Goal: Find specific page/section: Find specific page/section

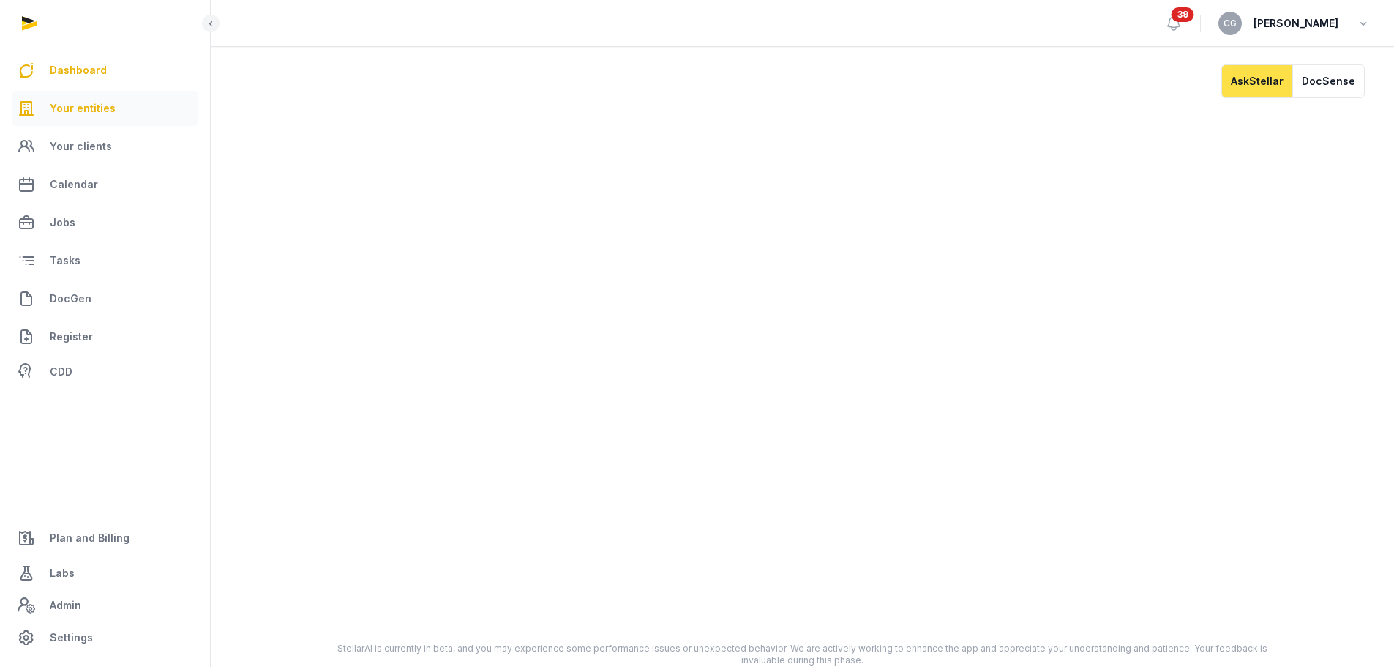
click at [117, 106] on link "Your entities" at bounding box center [105, 108] width 187 height 35
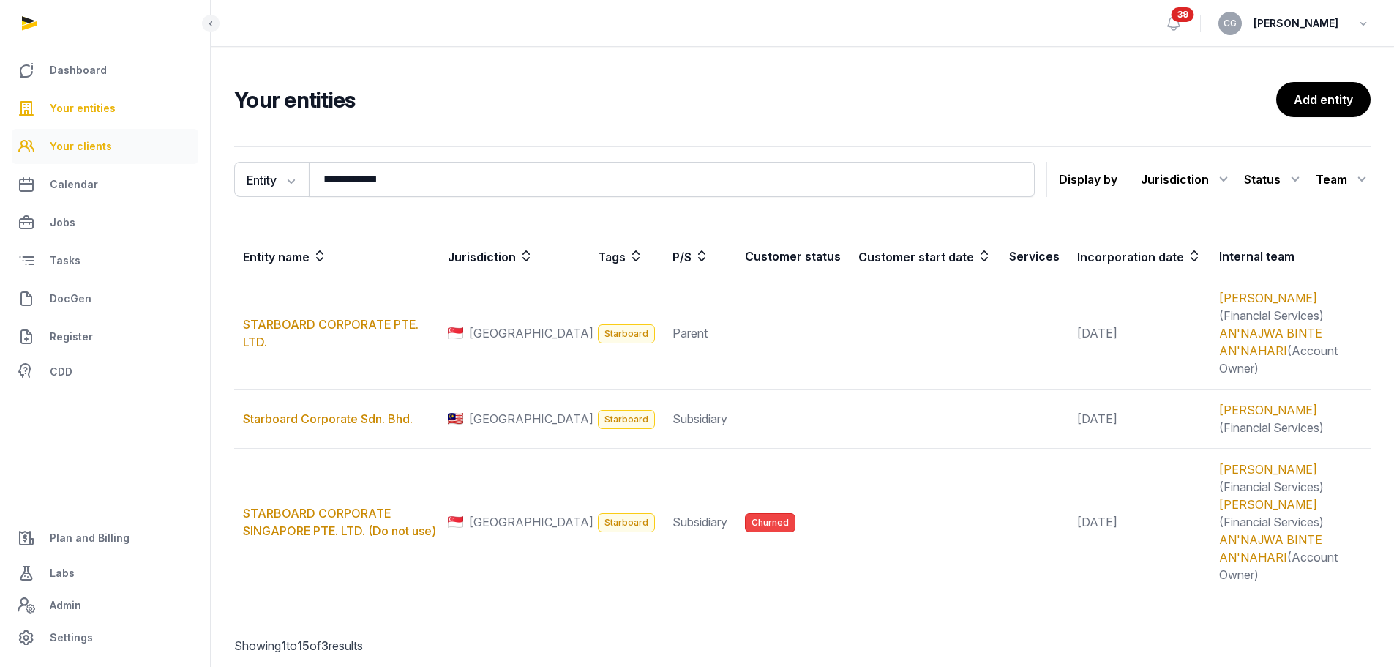
click at [108, 143] on link "Your clients" at bounding box center [105, 146] width 187 height 35
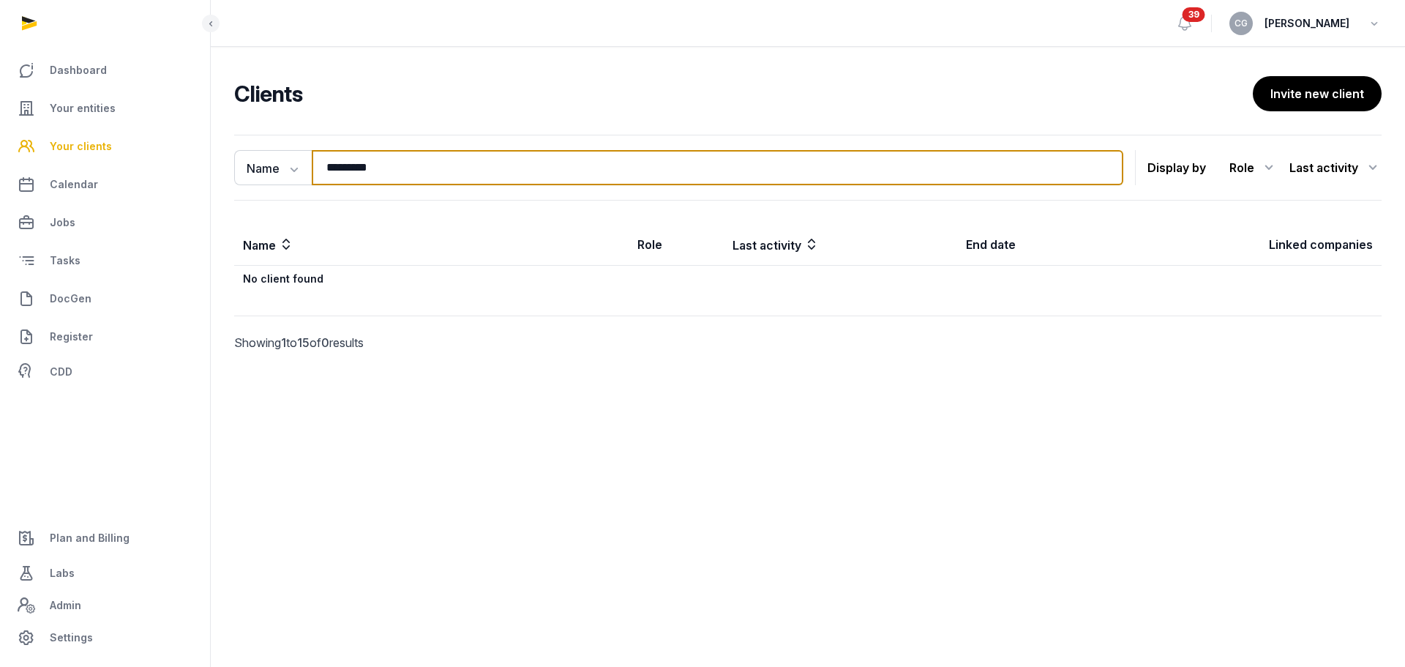
drag, startPoint x: 447, startPoint y: 173, endPoint x: 193, endPoint y: 164, distance: 254.1
click at [193, 164] on div "Dashboard Your entities Your clients Calendar Jobs Tasks DocGen Register CDD Pl…" at bounding box center [702, 333] width 1405 height 667
type input "******"
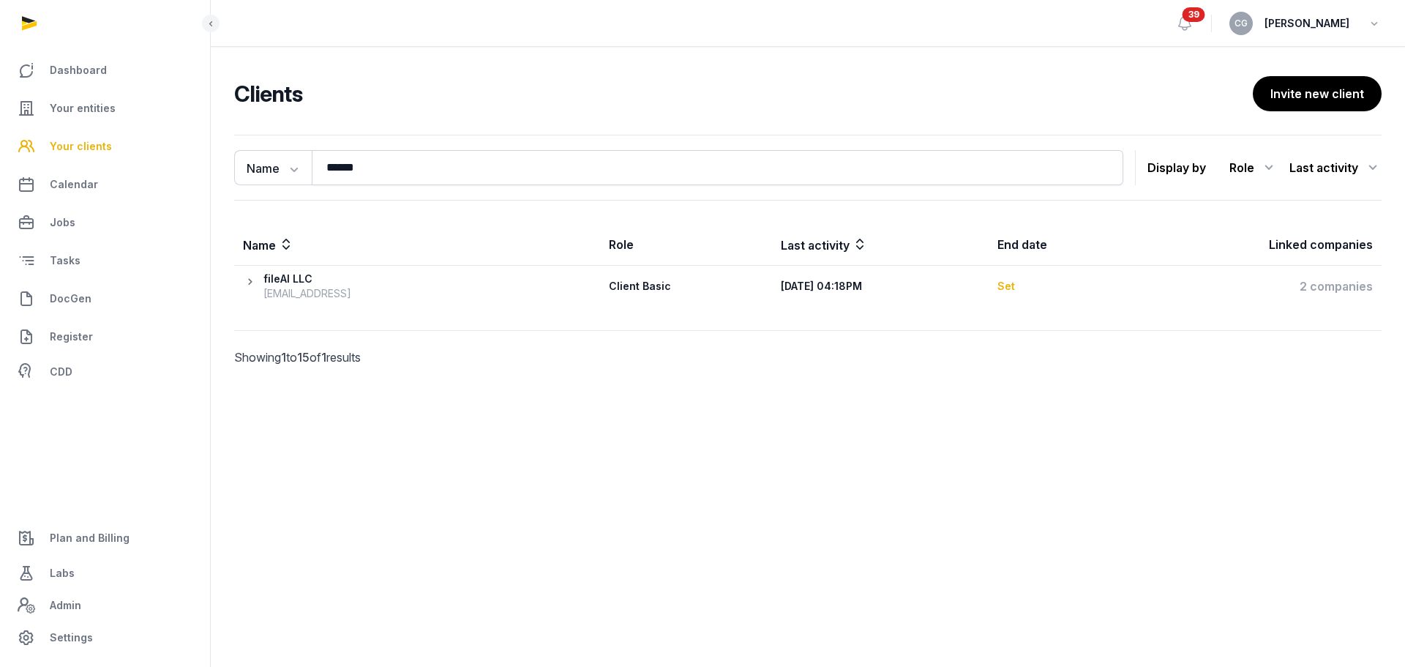
click at [249, 285] on icon at bounding box center [253, 286] width 20 height 29
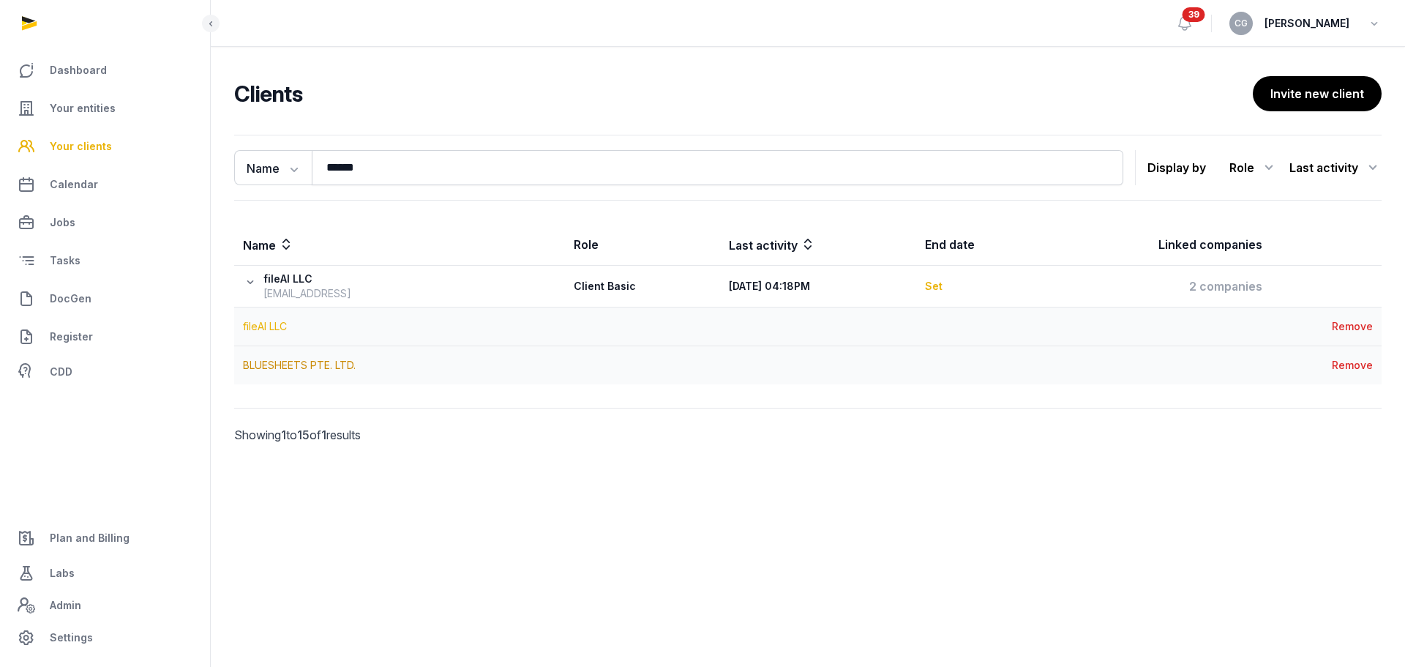
click at [280, 326] on link "fileAI LLC" at bounding box center [265, 326] width 44 height 12
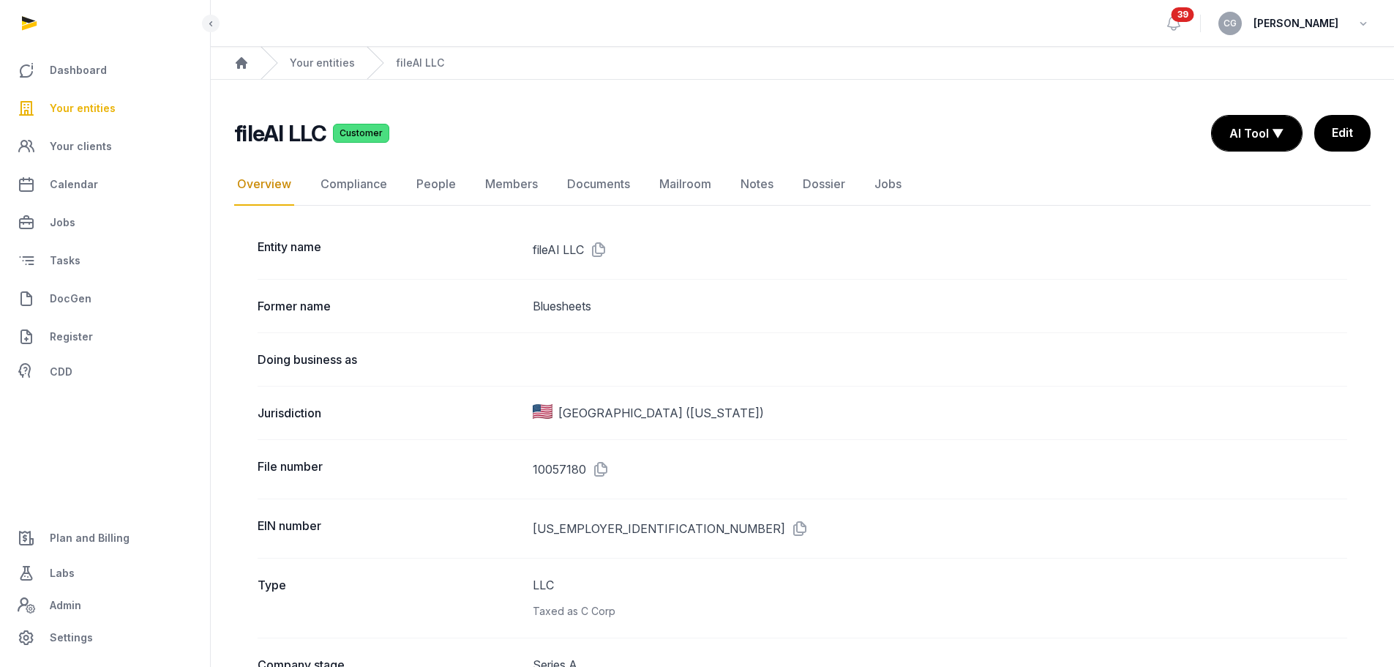
click at [117, 213] on link "Jobs" at bounding box center [105, 222] width 187 height 35
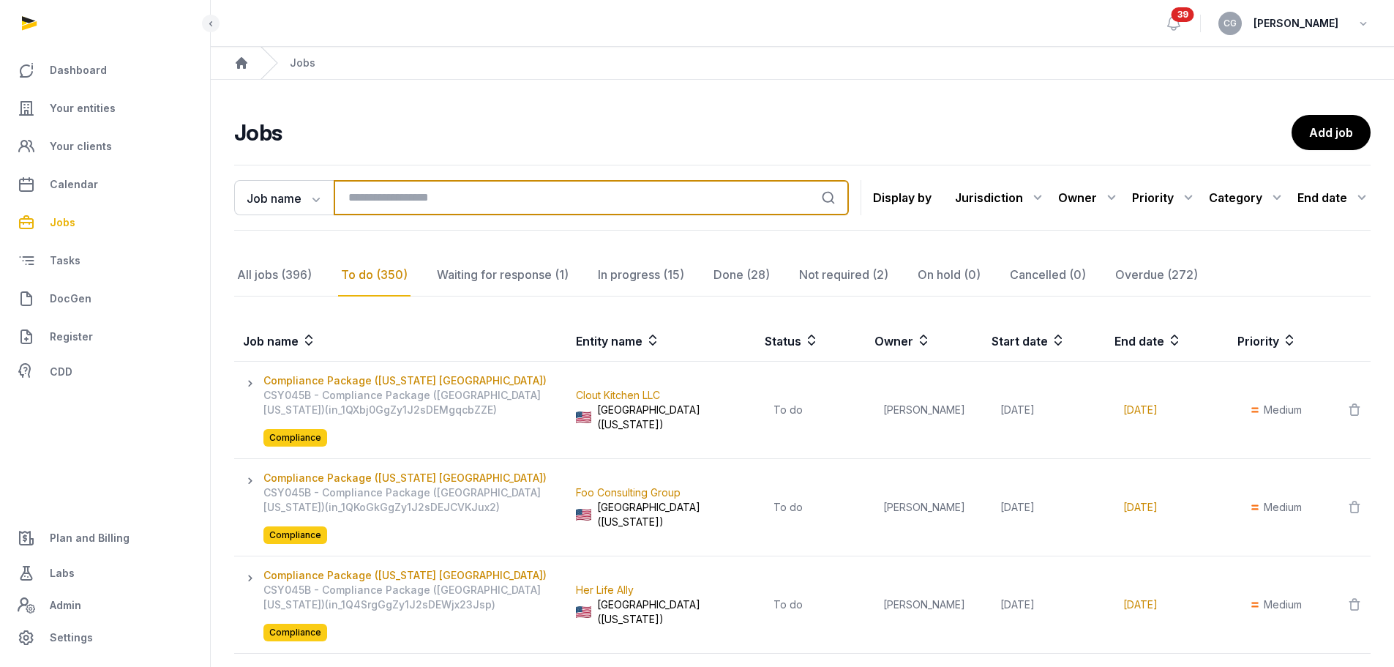
click at [527, 193] on input "search" at bounding box center [591, 197] width 515 height 35
type input "****"
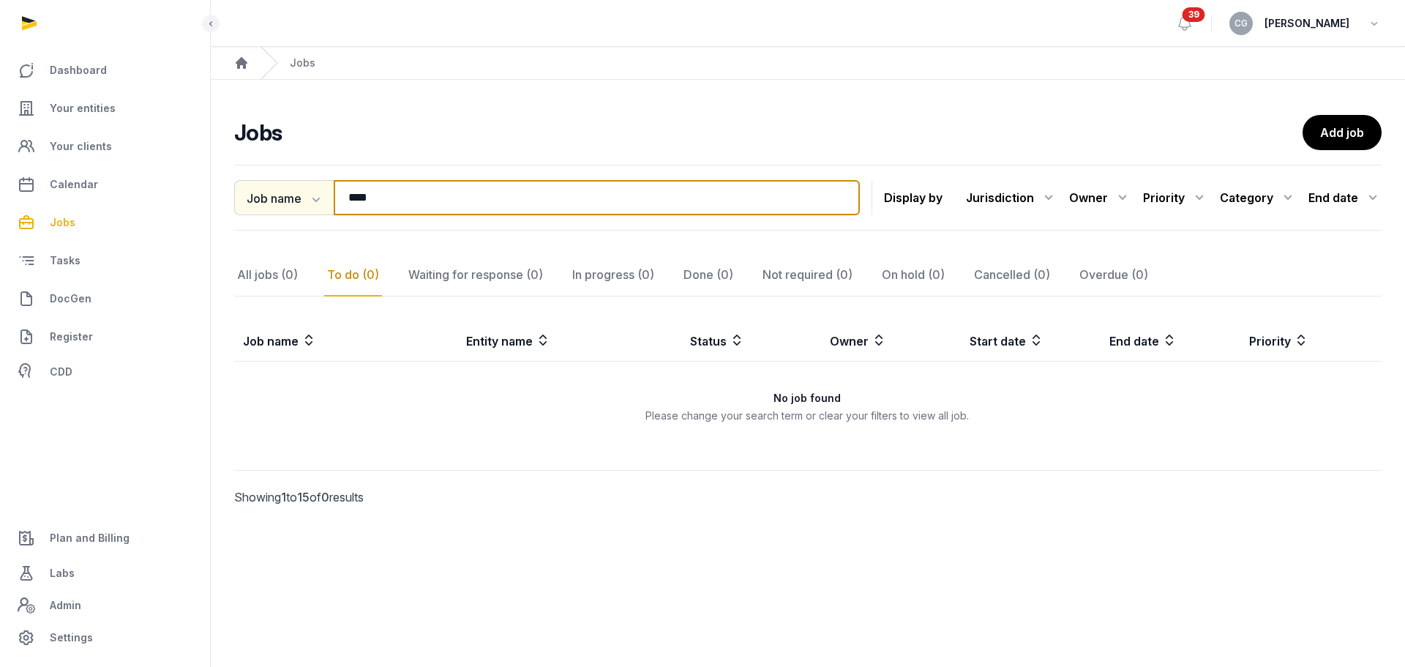
drag, startPoint x: 491, startPoint y: 199, endPoint x: 278, endPoint y: 196, distance: 213.0
click at [278, 196] on div "Job name Job name Entity SKU **** Search" at bounding box center [547, 197] width 626 height 35
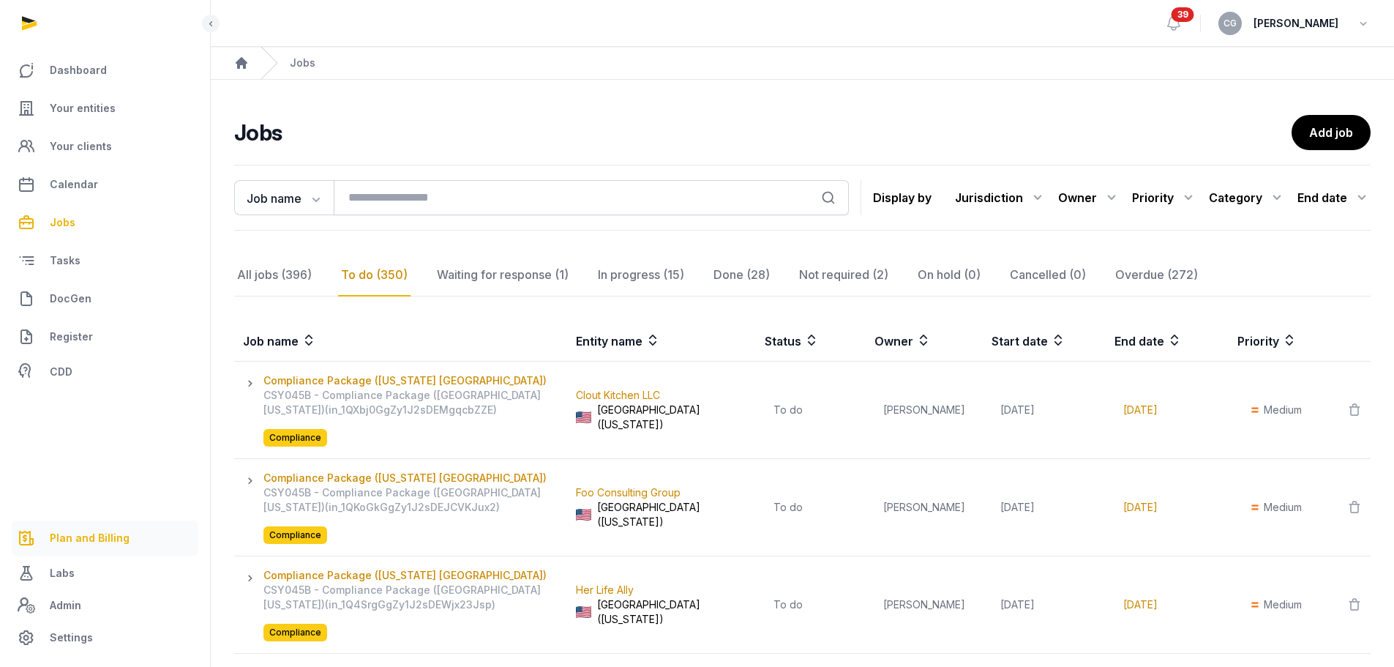
click at [82, 550] on link "Plan and Billing" at bounding box center [105, 537] width 187 height 35
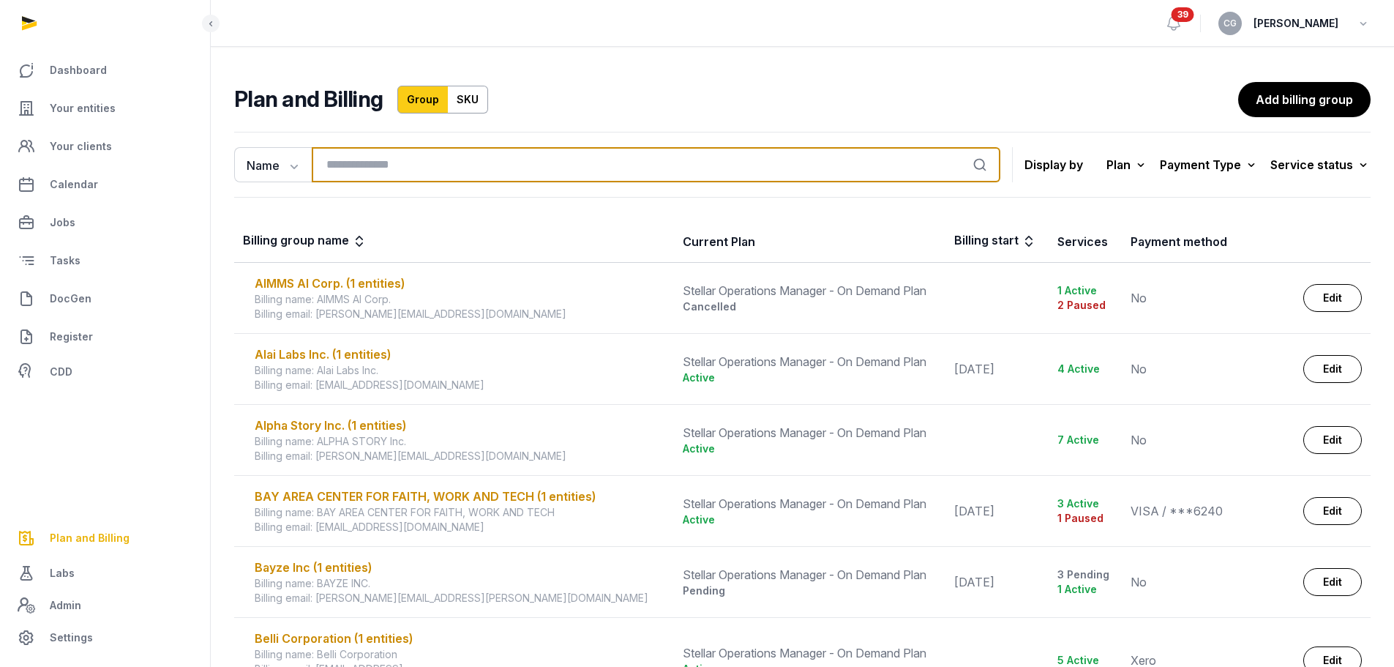
click at [408, 164] on input "search" at bounding box center [656, 164] width 689 height 35
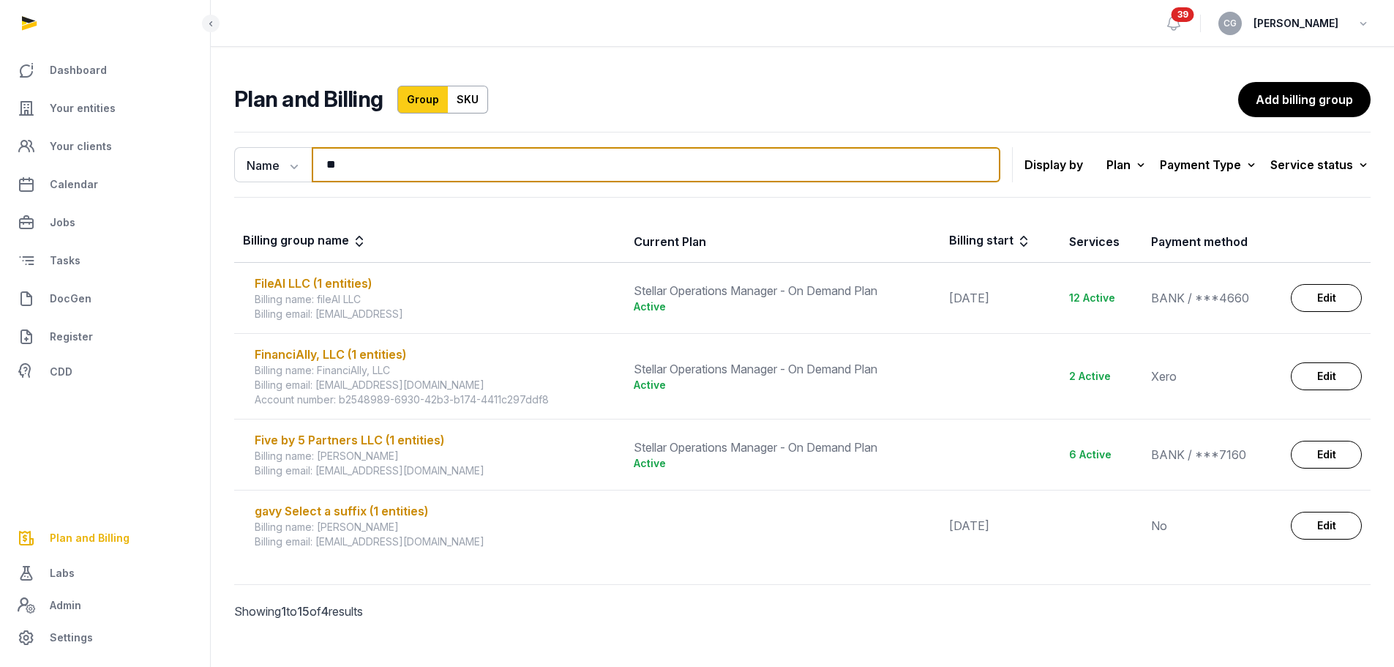
type input "*"
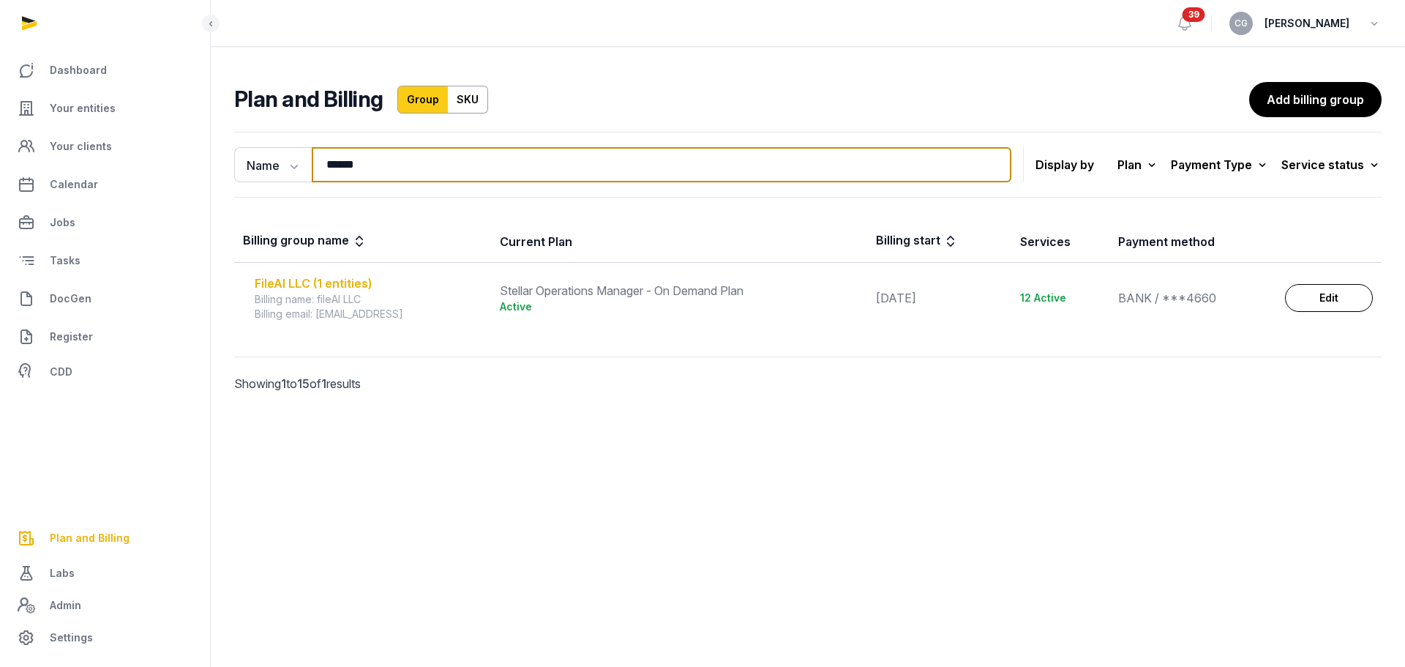
type input "******"
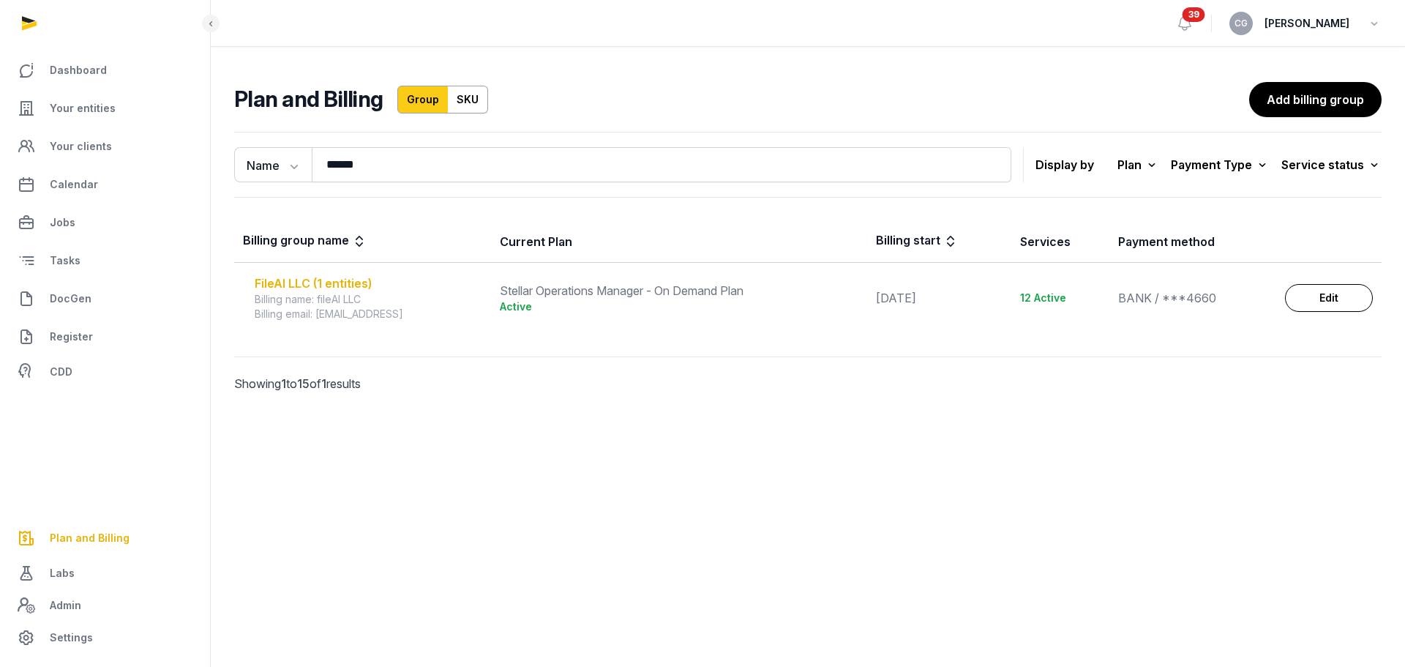
click at [324, 277] on div "FileAI LLC (1 entities)" at bounding box center [369, 283] width 228 height 18
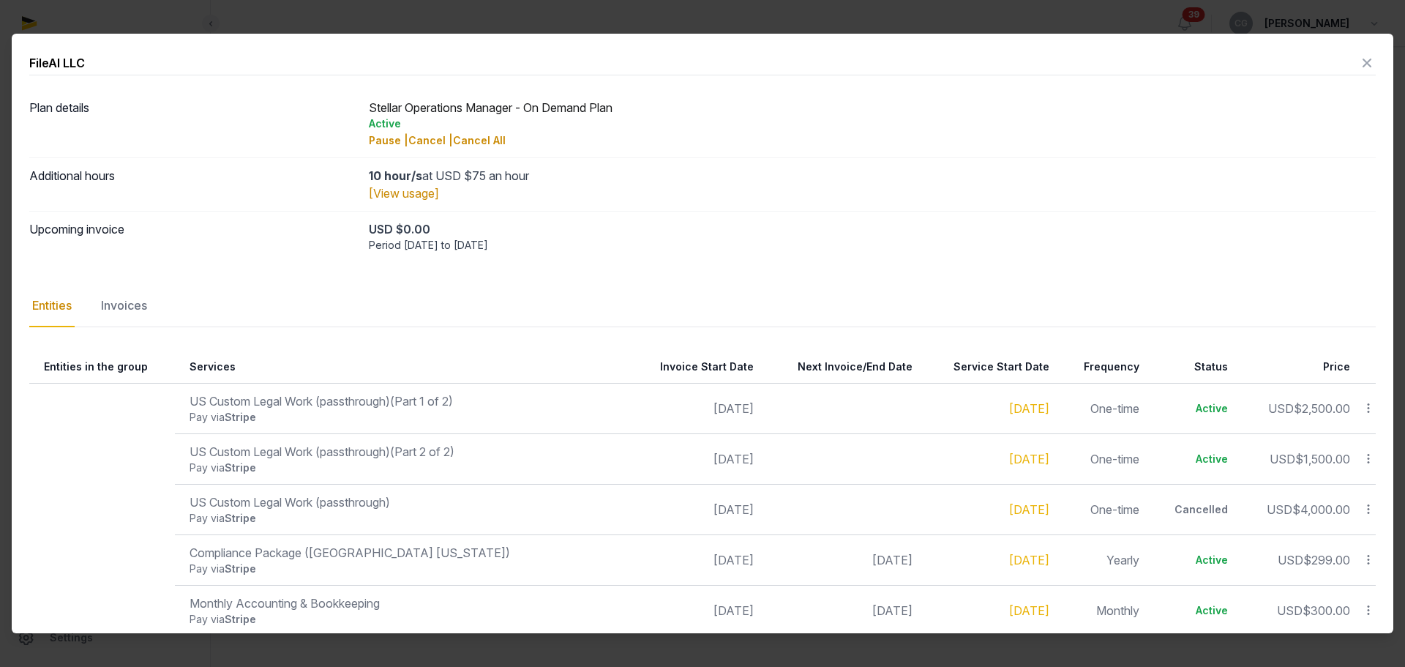
scroll to position [146, 0]
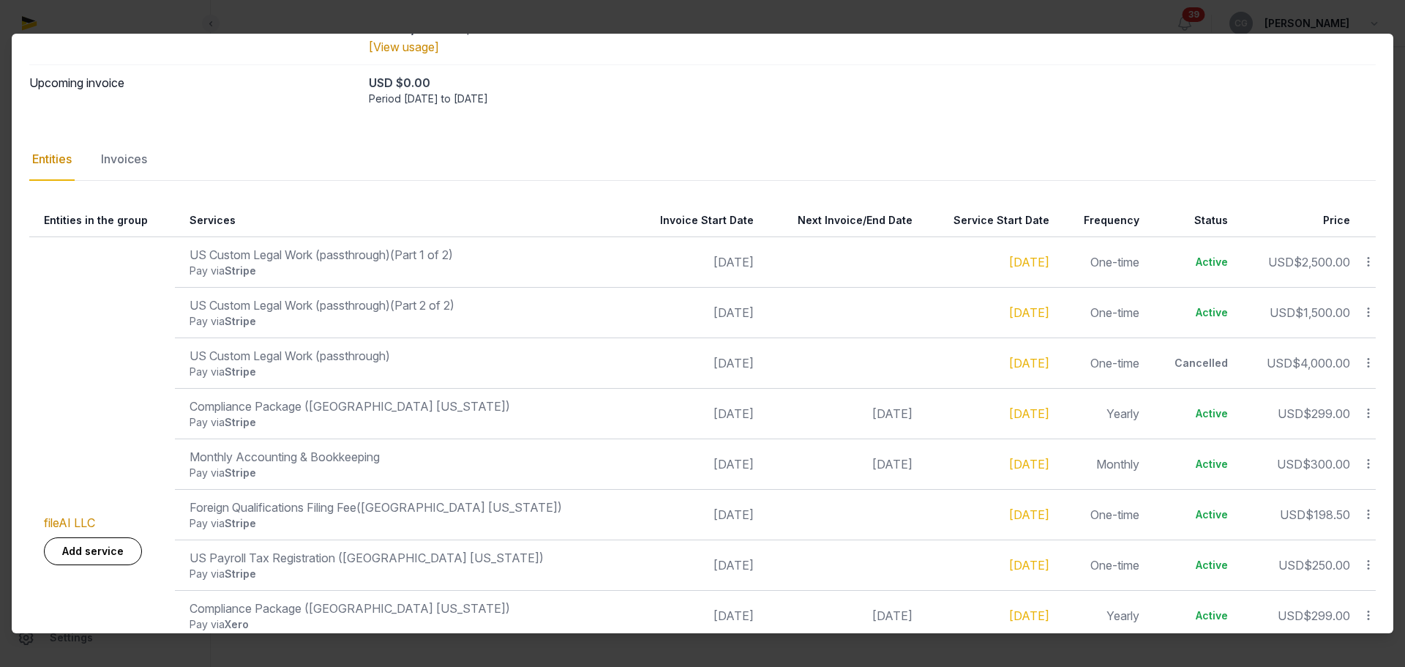
click at [1169, 17] on div at bounding box center [702, 333] width 1405 height 667
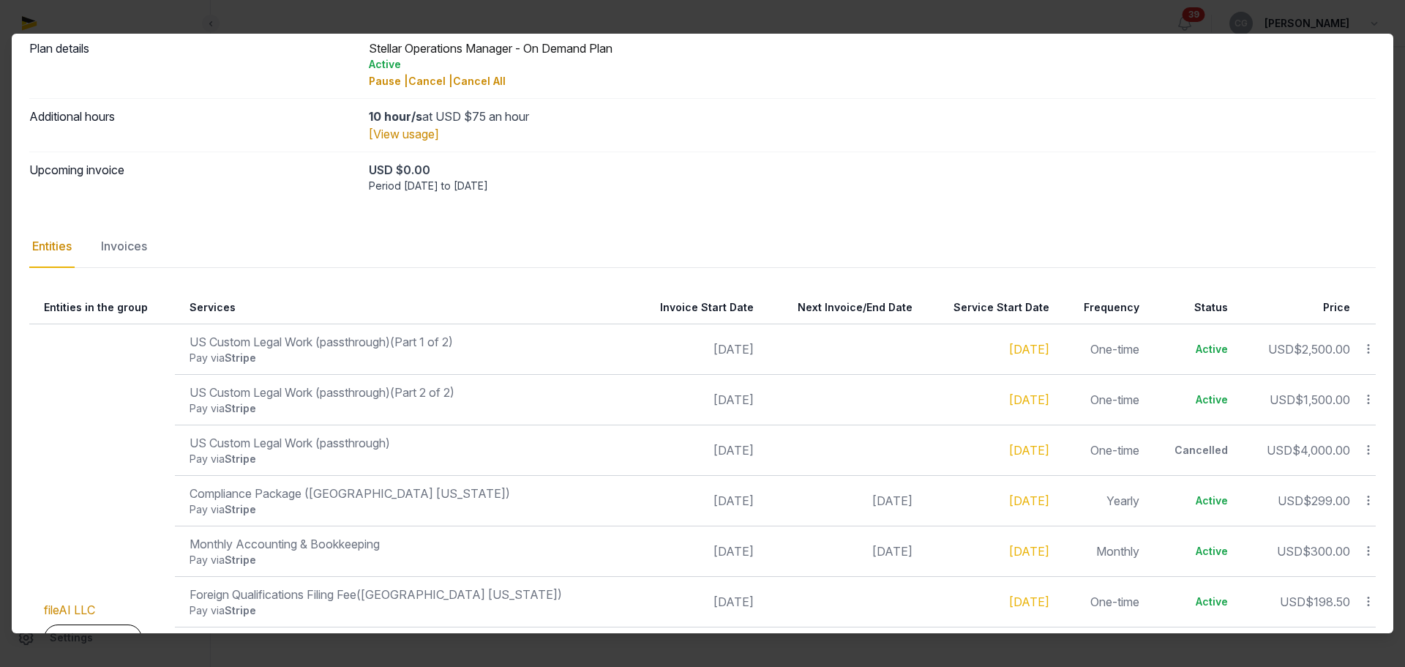
scroll to position [0, 0]
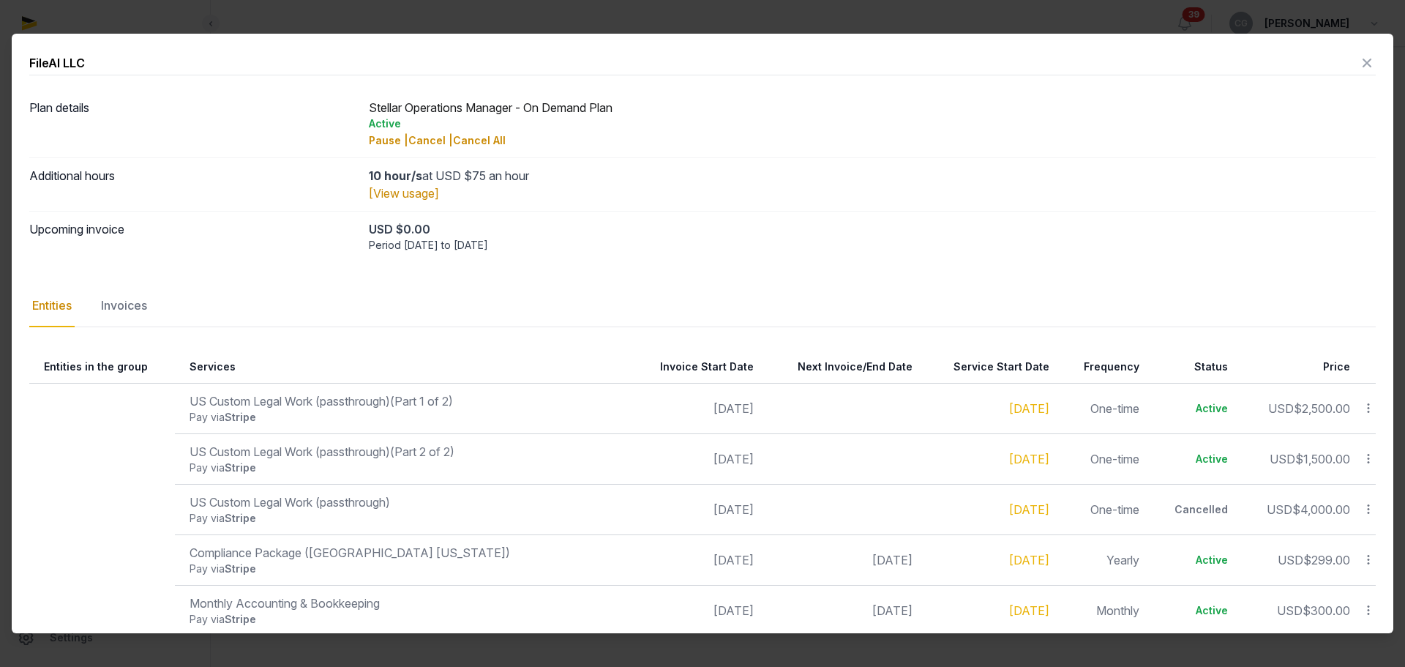
click at [1044, 67] on div "FileAI LLC" at bounding box center [702, 63] width 1347 height 24
click at [1360, 63] on icon at bounding box center [1367, 62] width 18 height 23
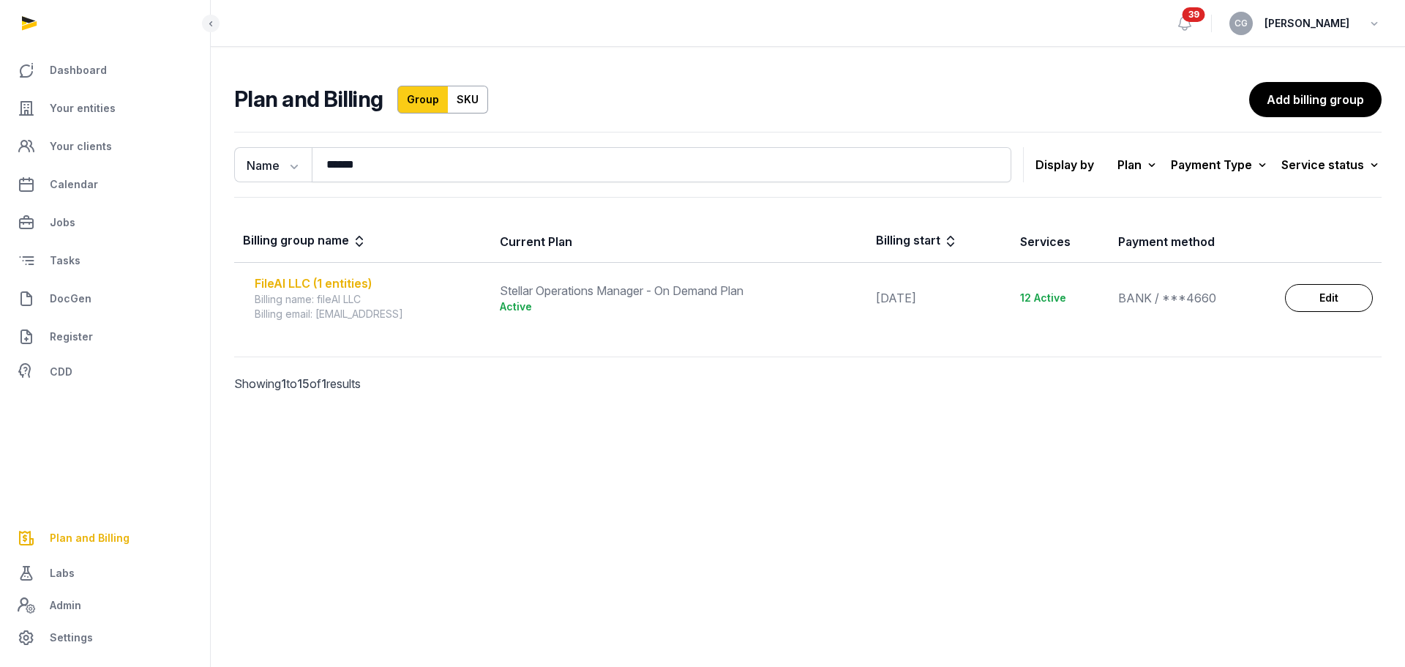
click at [336, 288] on div "FileAI LLC (1 entities)" at bounding box center [369, 283] width 228 height 18
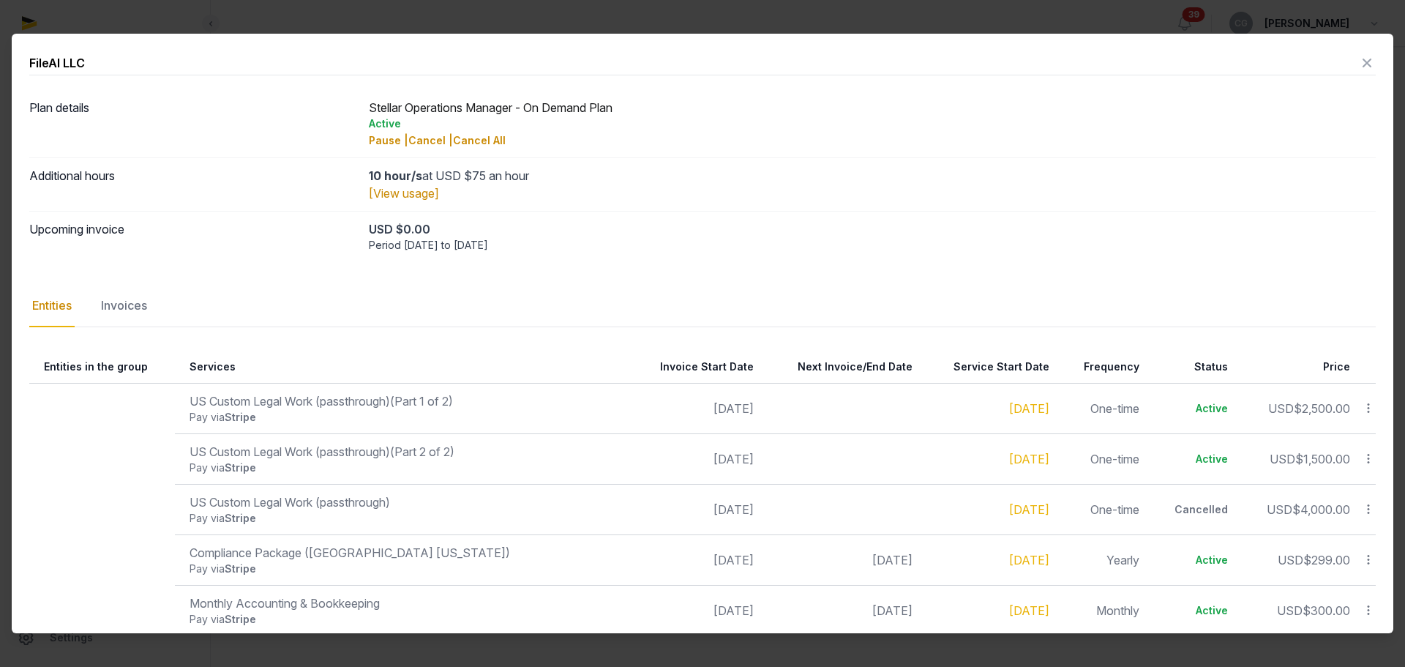
click at [1358, 61] on icon at bounding box center [1367, 62] width 18 height 23
